Goal: Transaction & Acquisition: Purchase product/service

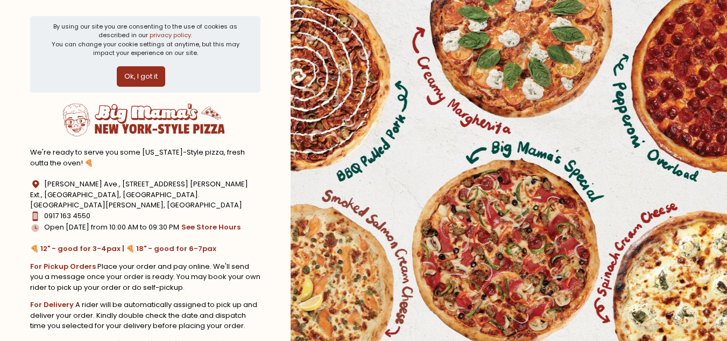
click at [156, 76] on button "Ok, I got it" at bounding box center [141, 76] width 48 height 20
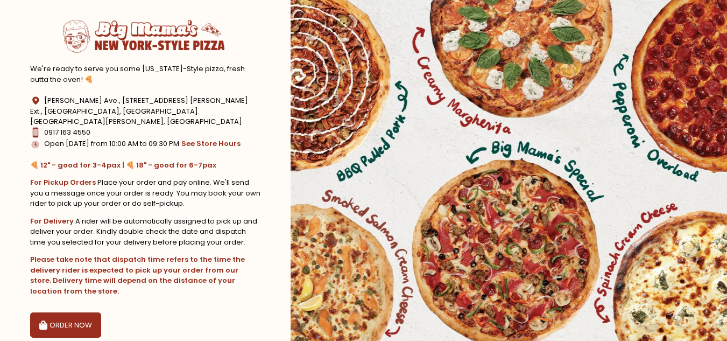
click at [93, 313] on button "ORDER NOW" at bounding box center [65, 325] width 71 height 26
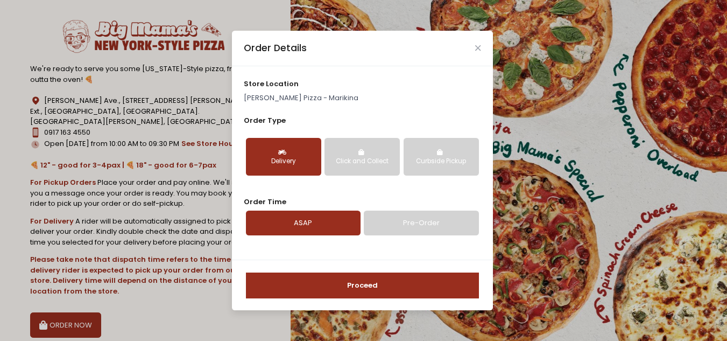
click at [480, 59] on div "Order Details" at bounding box center [362, 49] width 261 height 36
click at [478, 46] on icon "Close" at bounding box center [477, 48] width 5 height 8
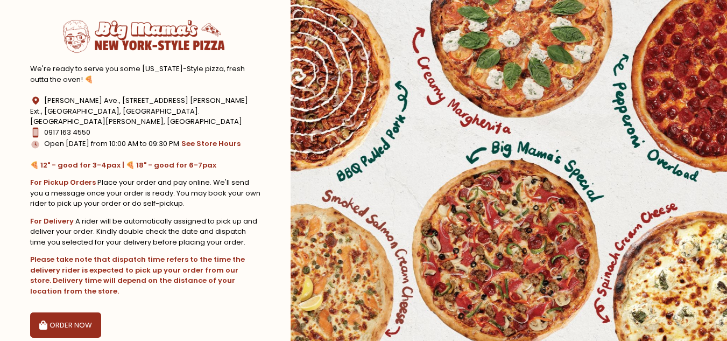
click at [72, 312] on button "ORDER NOW" at bounding box center [65, 325] width 71 height 26
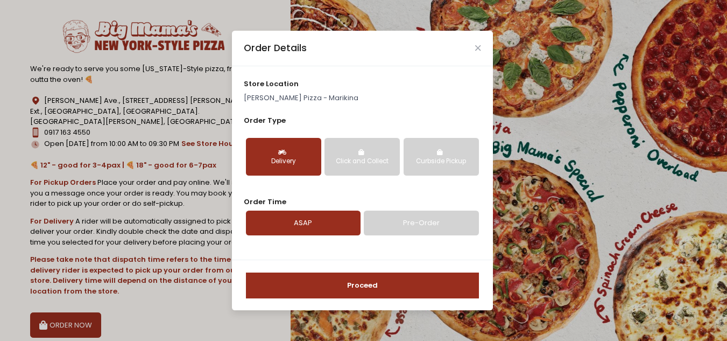
click at [402, 214] on link "Pre-Order" at bounding box center [421, 222] width 115 height 25
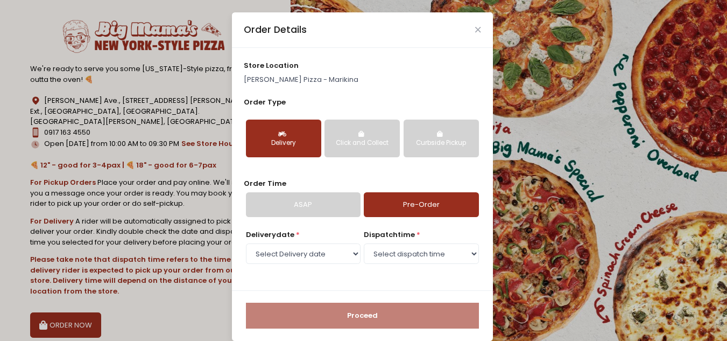
select select "2025-09-03"
click at [320, 258] on select "Select Delivery date Wednesday, Sep 3rd Friday, Sep 5th Saturday, Sep 6th Sunda…" at bounding box center [303, 253] width 115 height 20
click at [477, 28] on div "Order Details" at bounding box center [362, 30] width 261 height 36
click at [469, 30] on div "Order Details" at bounding box center [362, 30] width 261 height 36
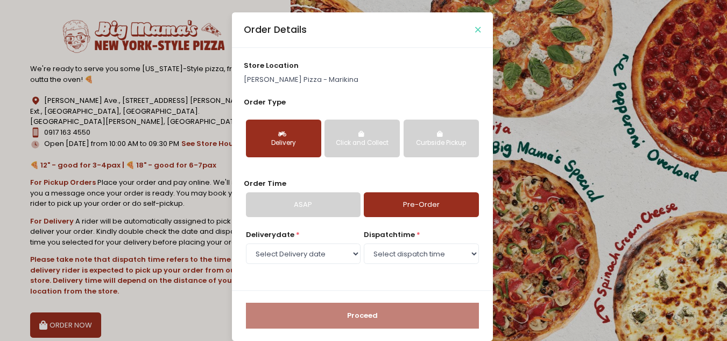
click at [475, 27] on icon "Close" at bounding box center [477, 30] width 5 height 8
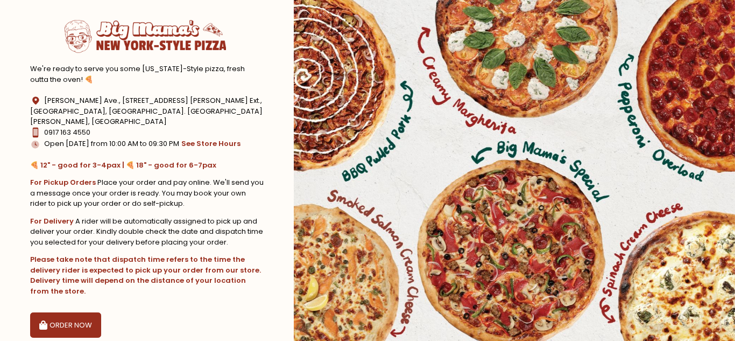
click at [56, 327] on section "We're ready to serve you some [US_STATE]-Style pizza, fresh outta the oven! 🍕 L…" at bounding box center [147, 196] width 294 height 392
